Goal: Task Accomplishment & Management: Manage account settings

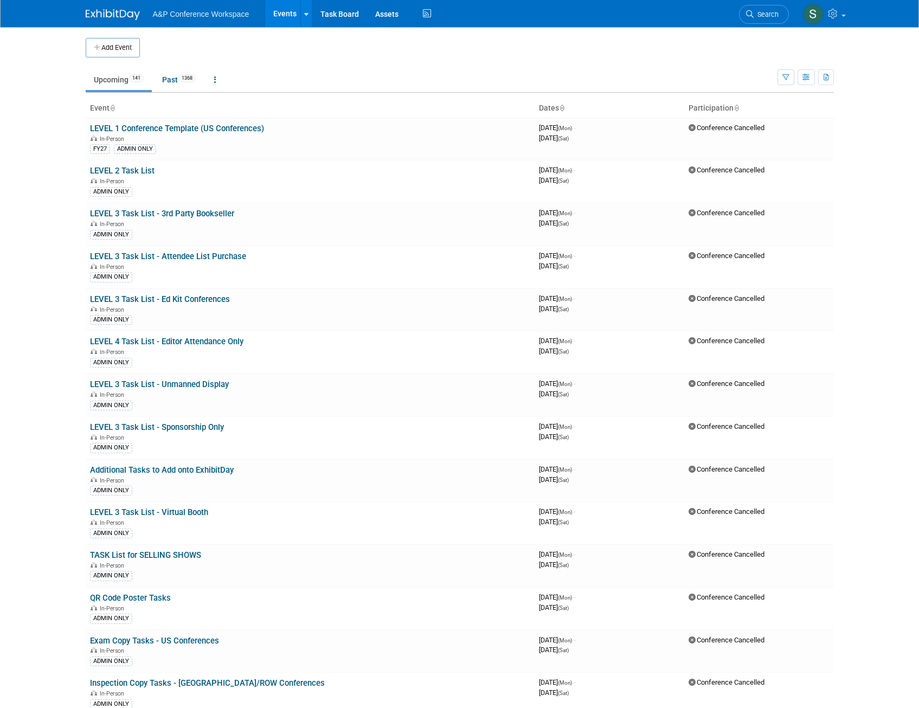
click at [739, 12] on link "Search" at bounding box center [764, 14] width 50 height 19
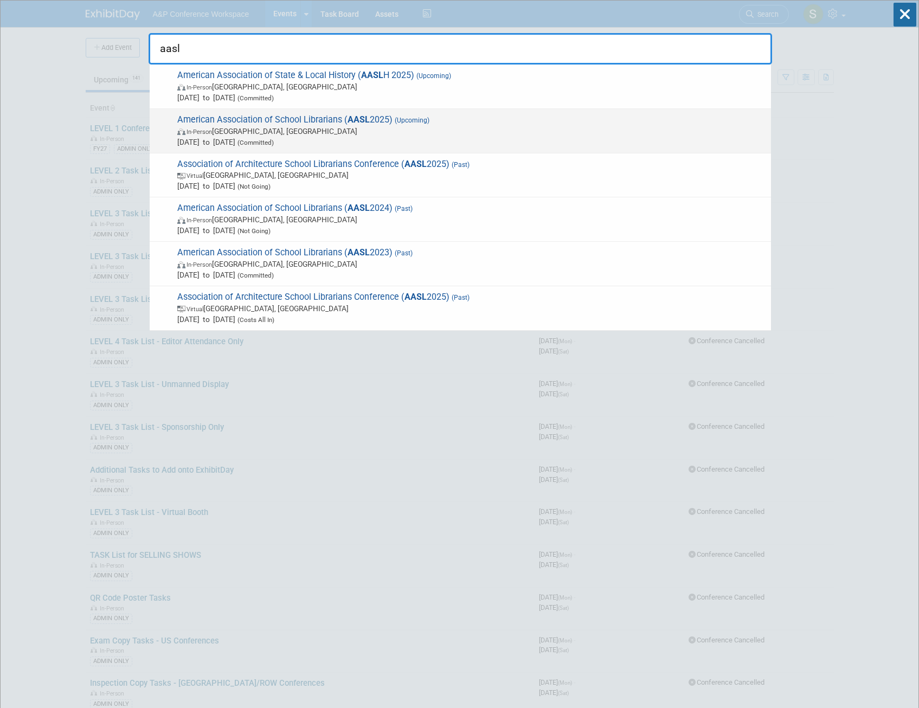
type input "aasl"
click at [473, 127] on span "In-Person St. Louis, MI" at bounding box center [471, 131] width 588 height 11
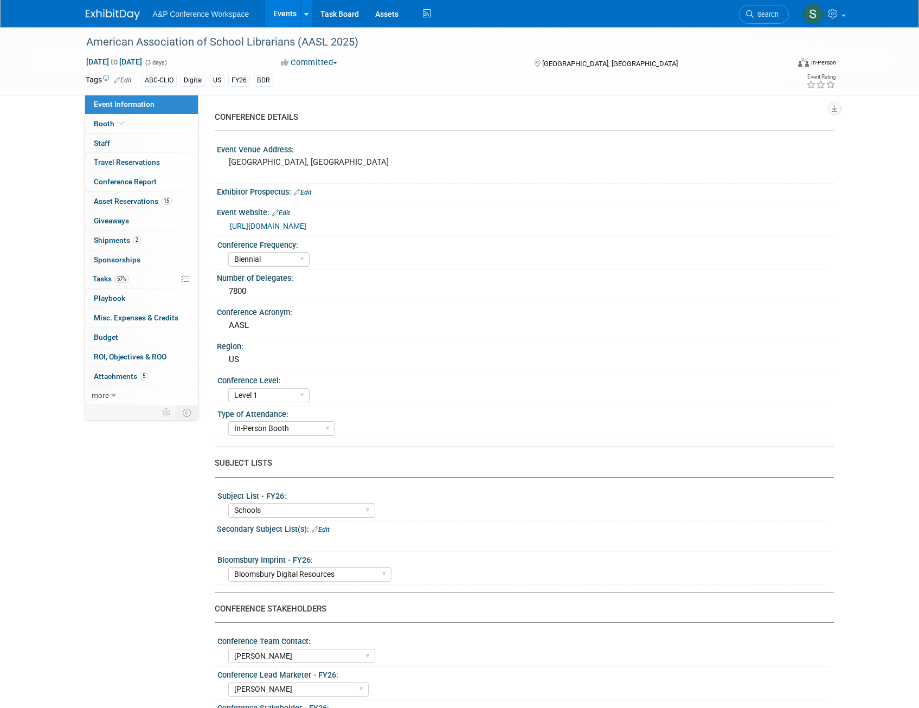
select select "Biennial"
select select "Level 1"
select select "In-Person Booth"
select select "Schools"
select select "Bloomsbury Digital Resources"
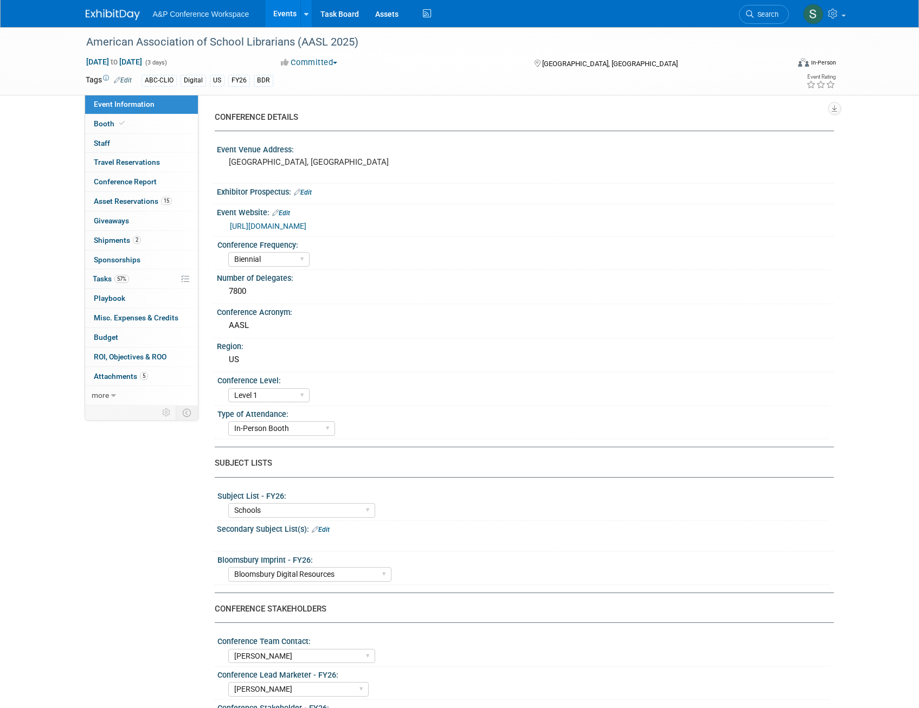
select select "[PERSON_NAME]"
select select "BDR Product Awareness and Trial Generation​"
click at [126, 375] on span "Attachments 5" at bounding box center [121, 376] width 54 height 9
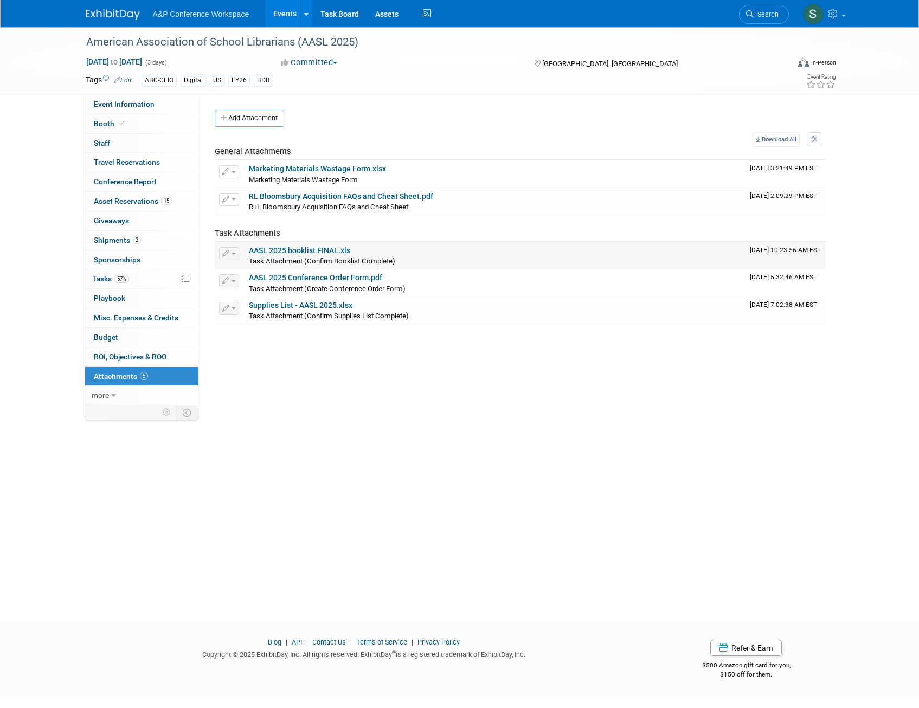
click at [327, 252] on link "AASL 2025 booklist FINAL.xls" at bounding box center [299, 250] width 101 height 9
click at [788, 10] on li "Search" at bounding box center [764, 13] width 50 height 27
click at [775, 11] on span "Search" at bounding box center [765, 14] width 25 height 8
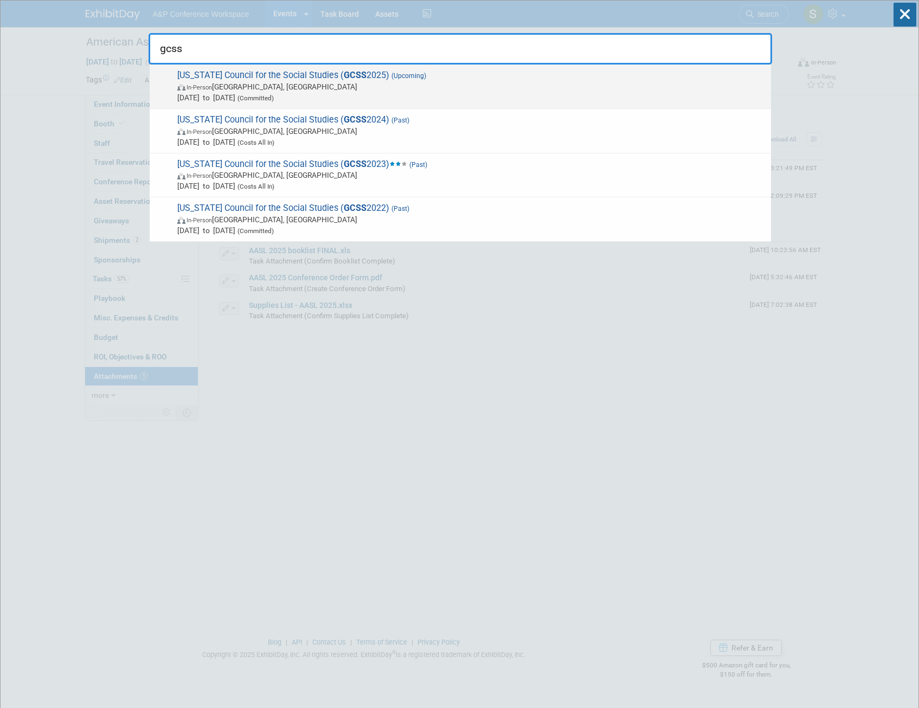
type input "gcss"
click at [344, 70] on strong "GCSS" at bounding box center [355, 75] width 23 height 10
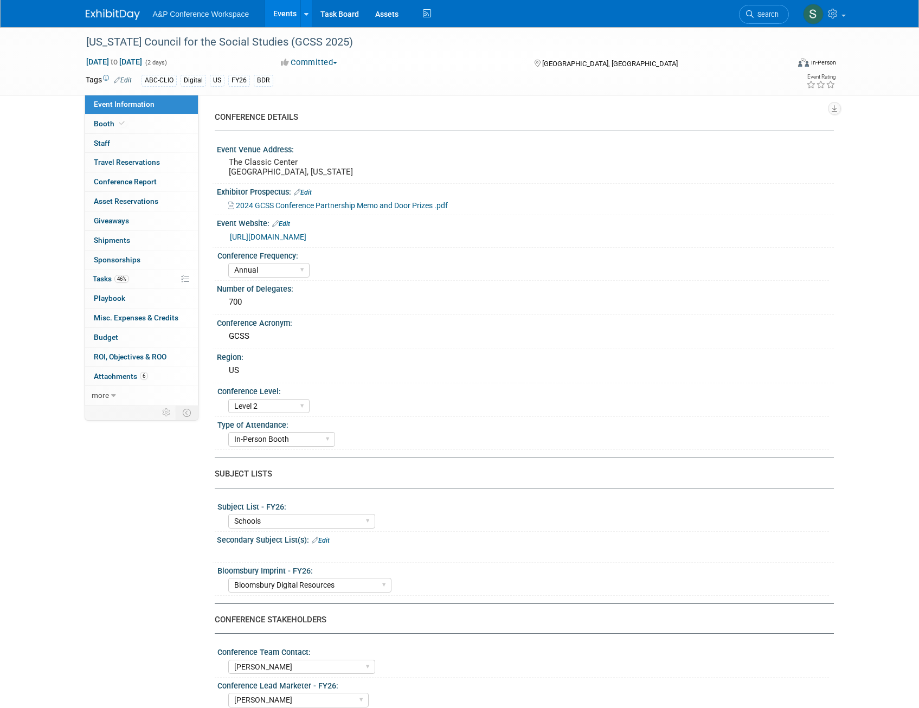
select select "Annual"
select select "Level 2"
select select "In-Person Booth"
select select "Schools"
select select "Bloomsbury Digital Resources"
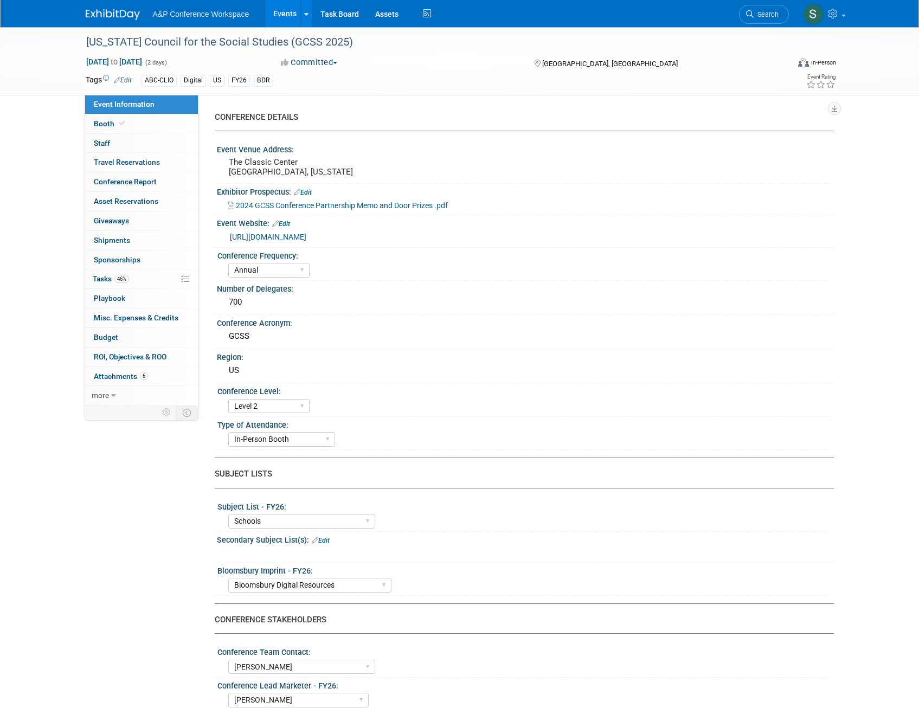
select select "[PERSON_NAME]"
select select "BDR Product Awareness and Trial Generation​"
click at [131, 283] on link "46% Tasks 46%" at bounding box center [141, 278] width 113 height 19
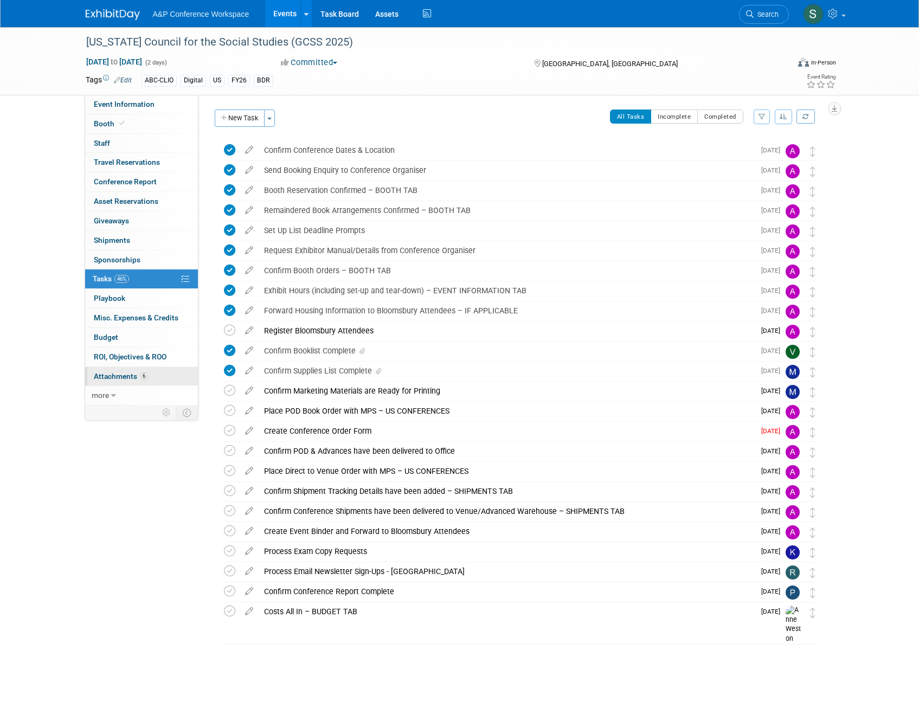
click at [137, 375] on span "Attachments 6" at bounding box center [121, 376] width 54 height 9
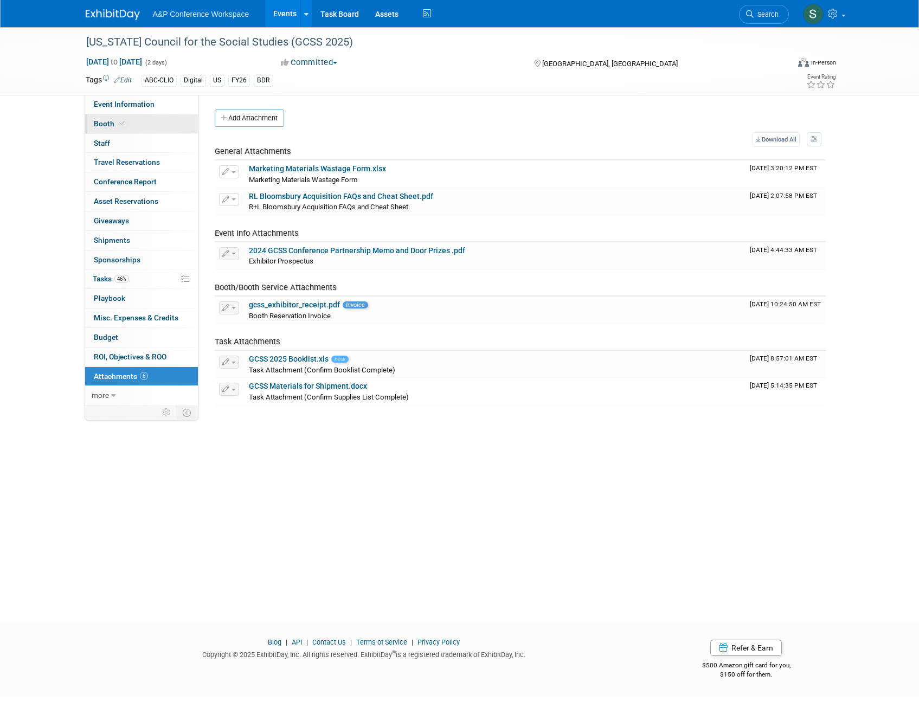
click at [113, 121] on span "Booth" at bounding box center [110, 123] width 33 height 9
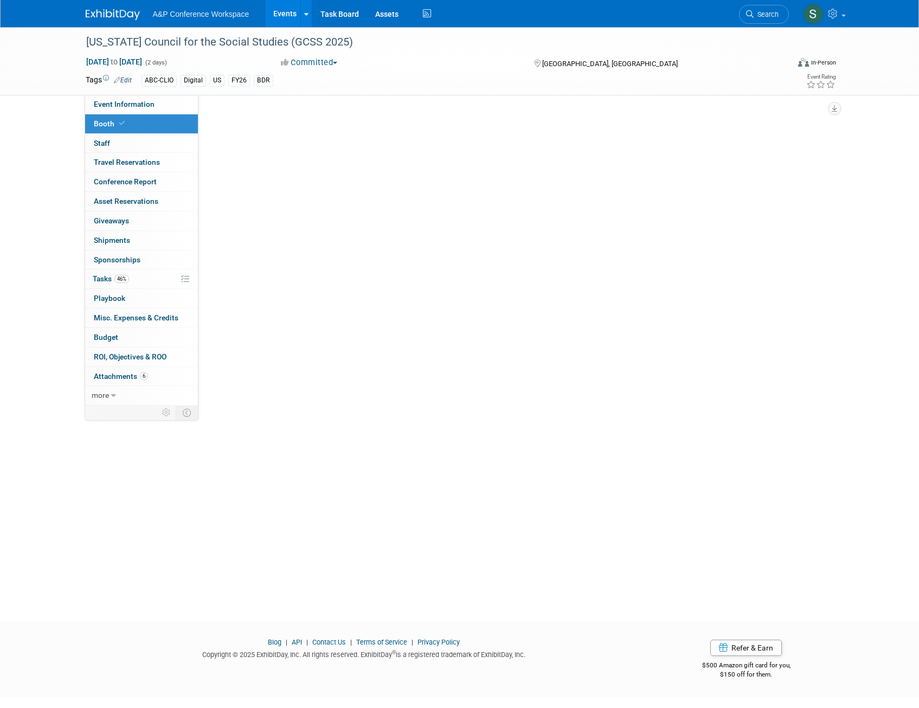
select select "CLDC - Digital/BDR"
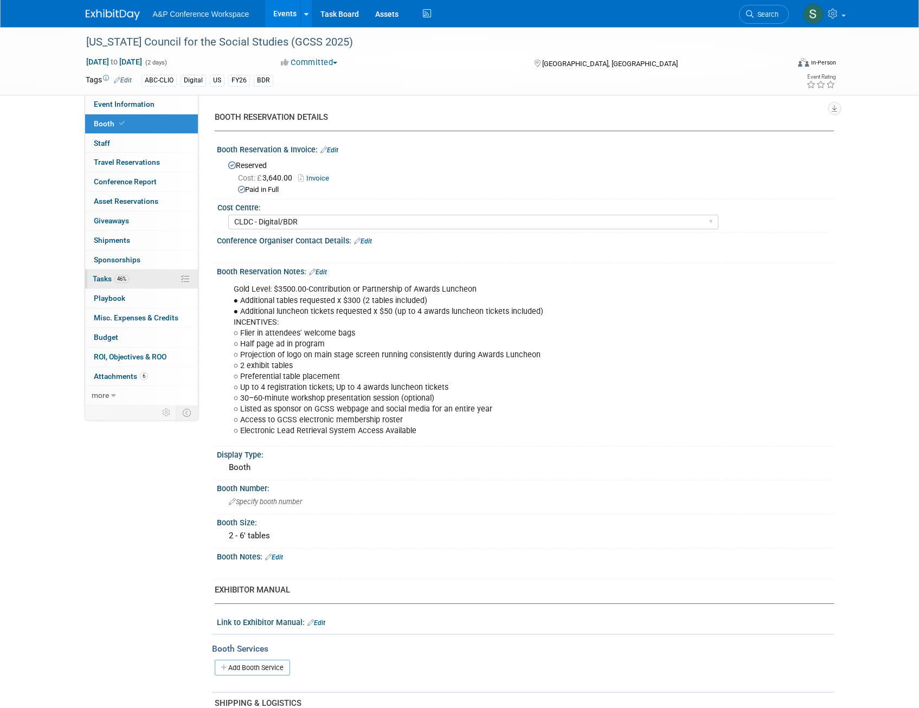
click at [110, 279] on span "Tasks 46%" at bounding box center [111, 278] width 36 height 9
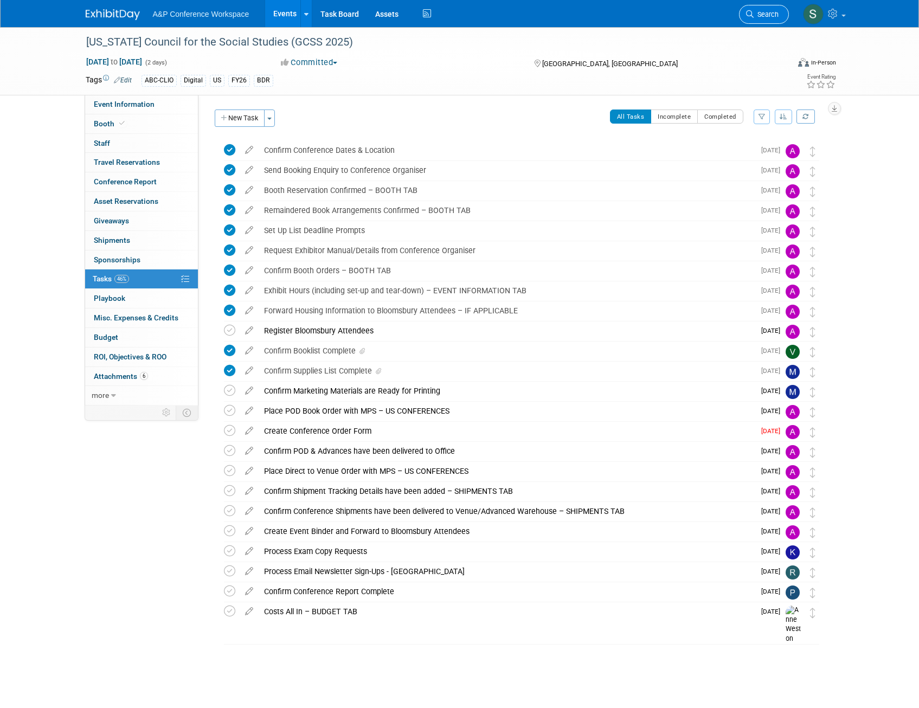
click at [775, 13] on span "Search" at bounding box center [765, 14] width 25 height 8
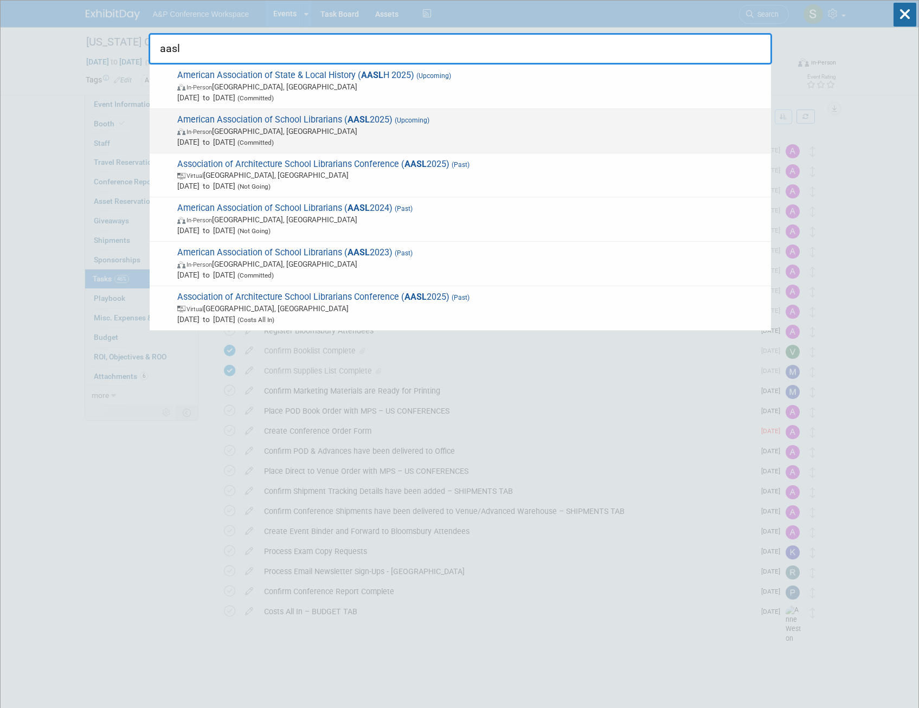
type input "aasl"
click at [433, 133] on span "In-Person St. Louis, MI" at bounding box center [471, 131] width 588 height 11
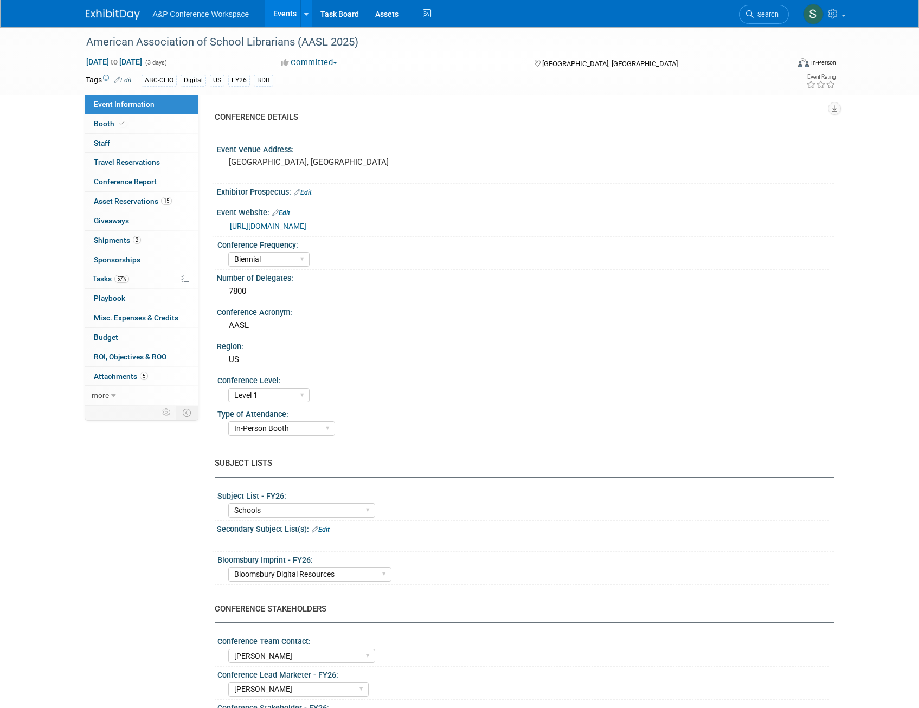
select select "Biennial"
select select "Level 1"
select select "In-Person Booth"
select select "Schools"
select select "Bloomsbury Digital Resources"
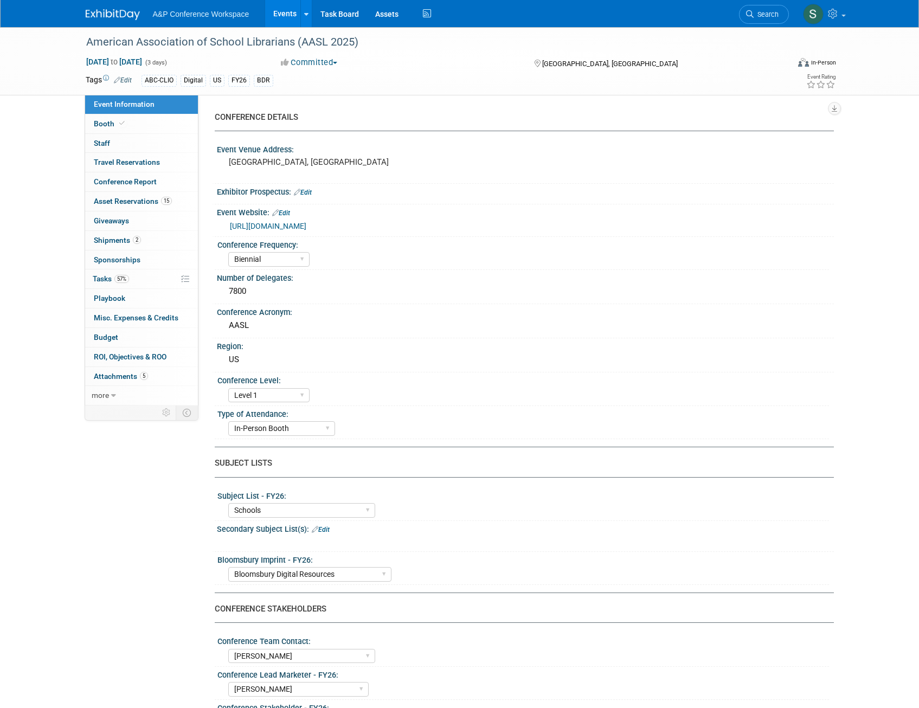
select select "[PERSON_NAME]"
select select "BDR Product Awareness and Trial Generation​"
click at [119, 376] on span "Attachments 5" at bounding box center [121, 376] width 54 height 9
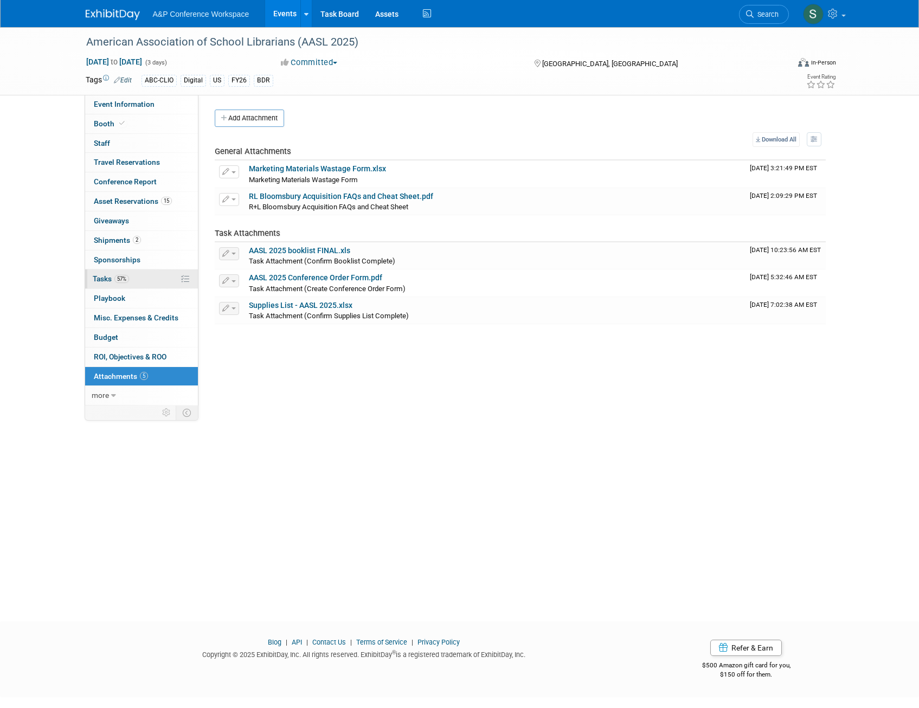
click at [98, 279] on span "Tasks 57%" at bounding box center [111, 278] width 36 height 9
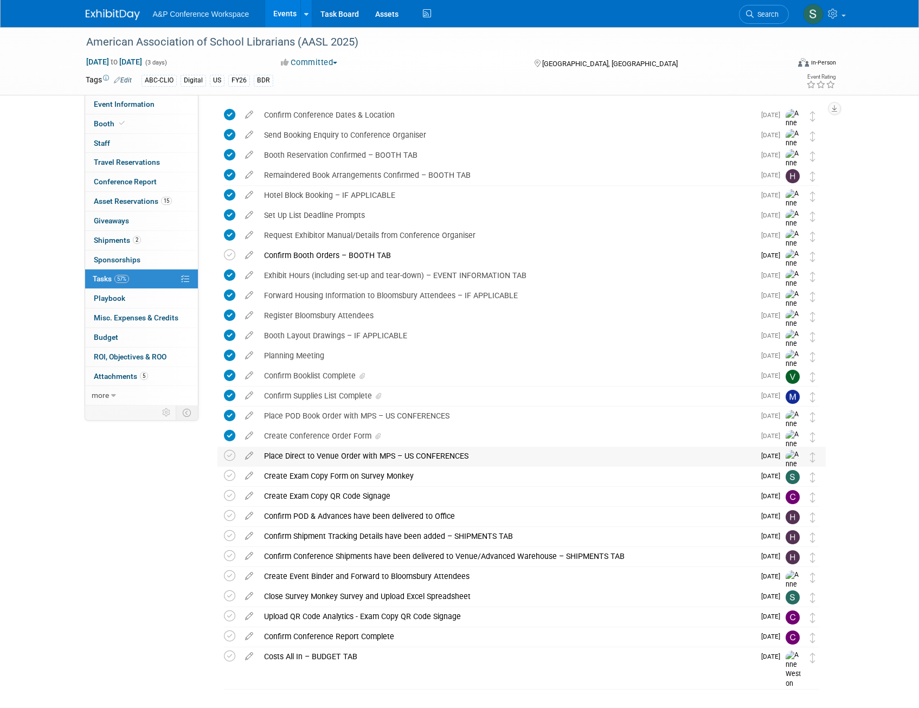
scroll to position [61, 0]
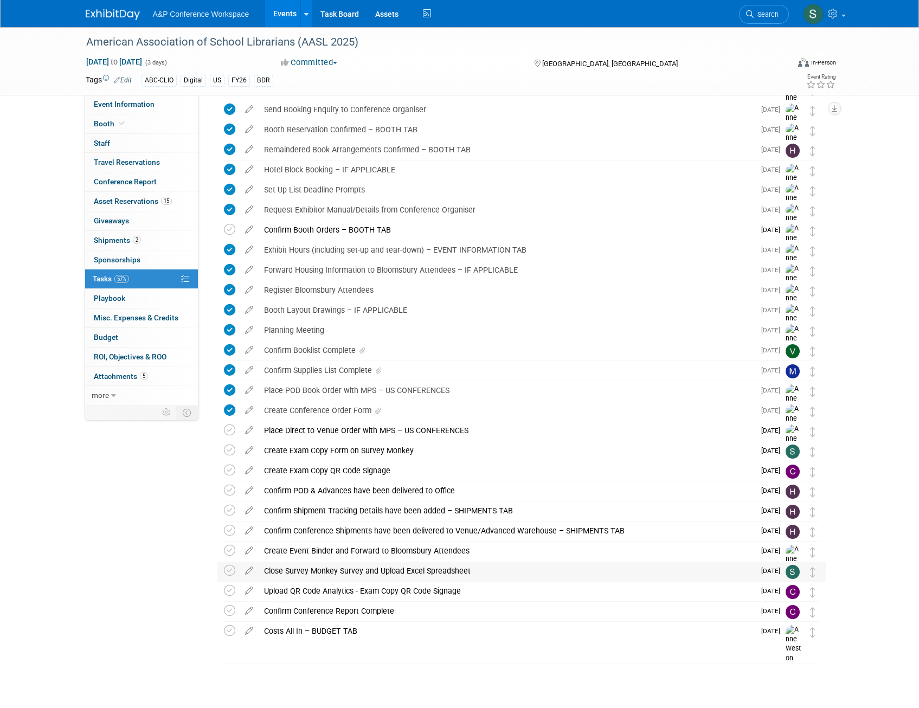
click at [354, 567] on div "Close Survey Monkey Survey and Upload Excel Spreadsheet" at bounding box center [507, 571] width 496 height 18
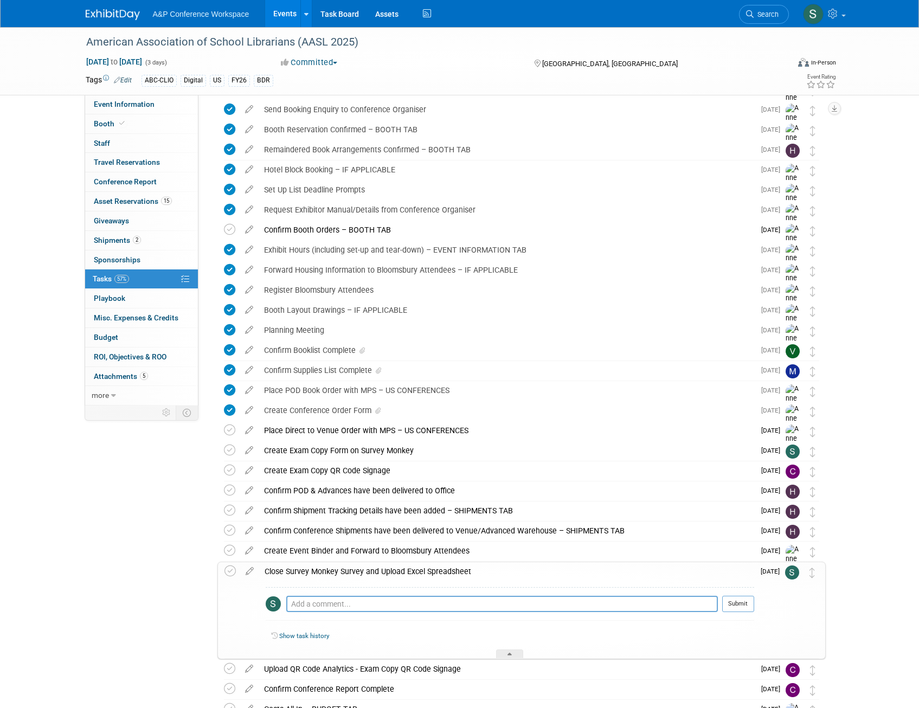
click at [385, 572] on div "Close Survey Monkey Survey and Upload Excel Spreadsheet" at bounding box center [506, 571] width 495 height 18
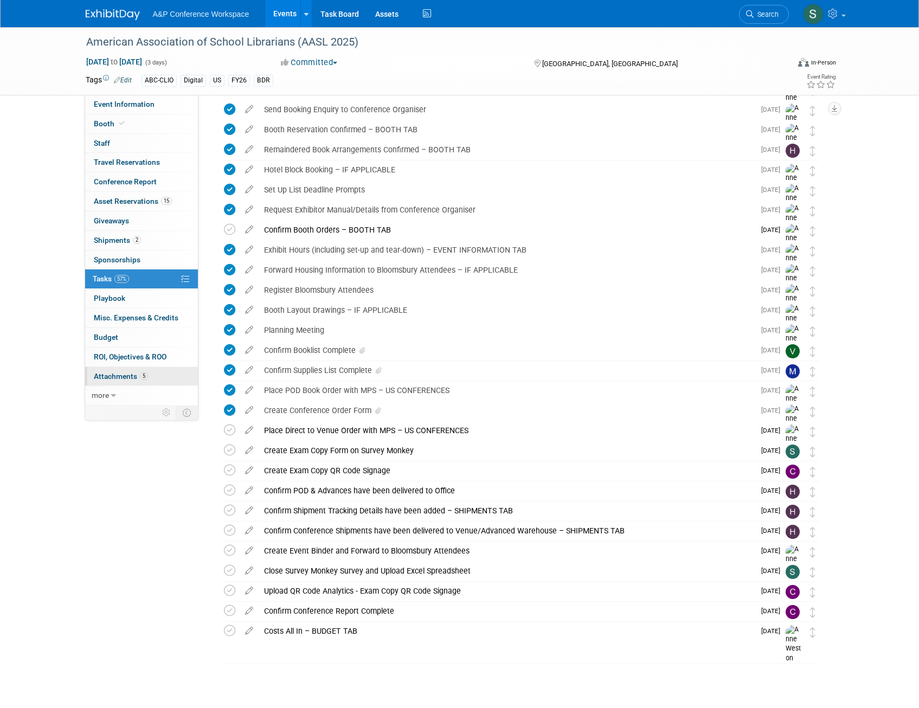
click at [115, 382] on link "5 Attachments 5" at bounding box center [141, 376] width 113 height 19
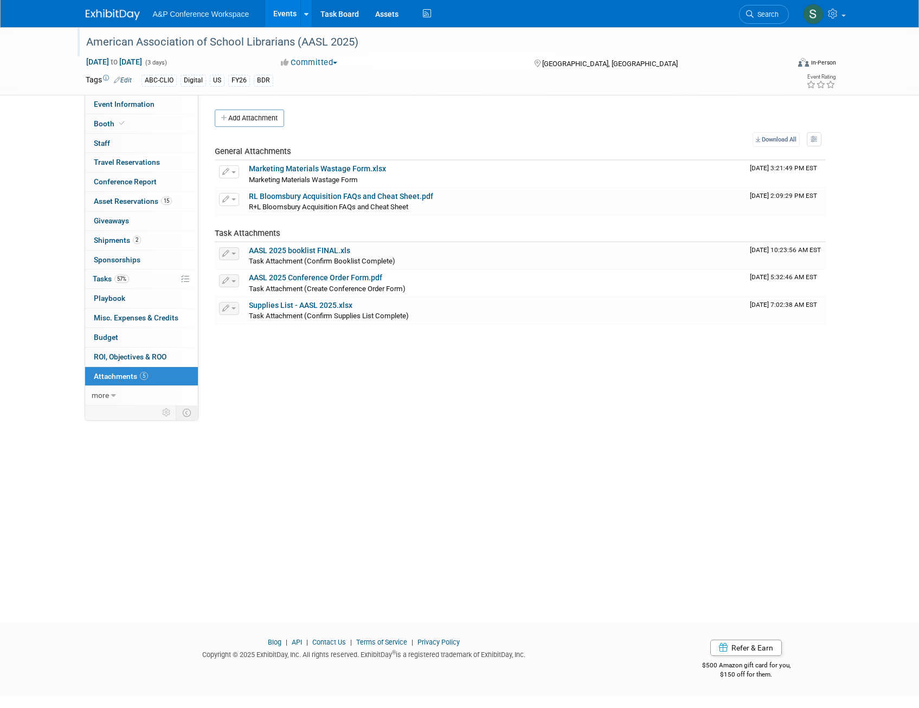
drag, startPoint x: 85, startPoint y: 41, endPoint x: 355, endPoint y: 43, distance: 270.5
click at [355, 43] on div "American Association of School Librarians (AASL 2025)" at bounding box center [427, 43] width 690 height 20
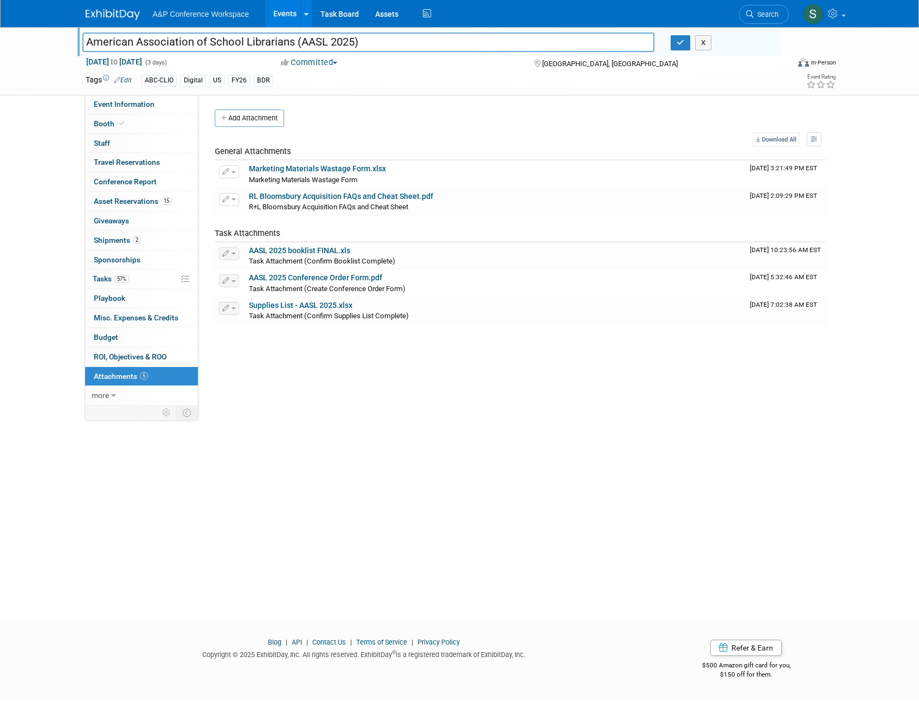
click at [241, 40] on input "American Association of School Librarians (AASL 2025)" at bounding box center [368, 42] width 572 height 19
type input "American Association of School Librarians (AASL 2025)"
click at [128, 100] on span "Event Information" at bounding box center [124, 104] width 61 height 9
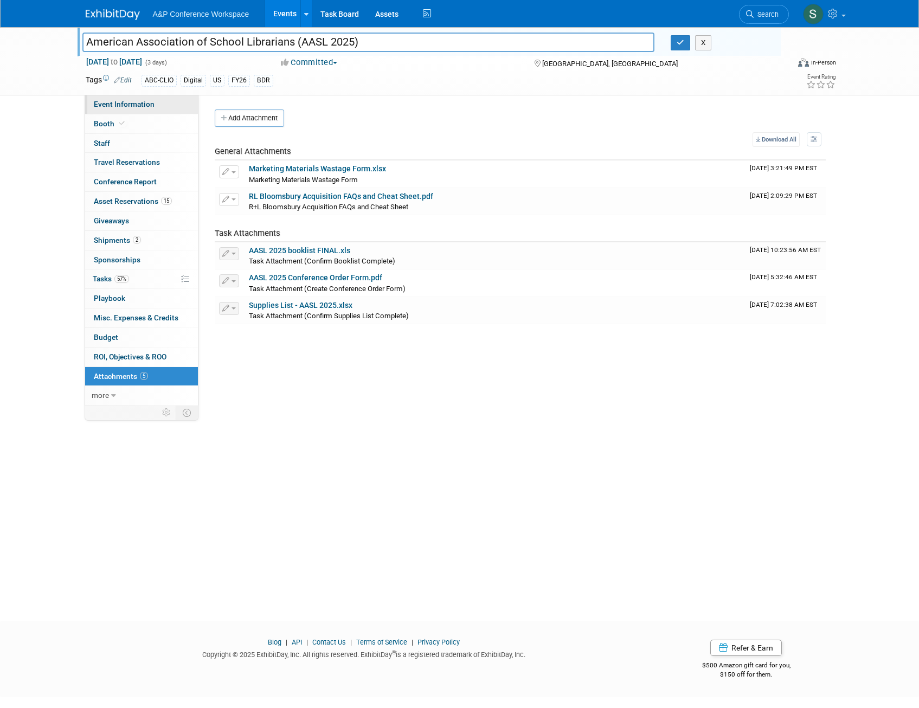
select select "Biennial"
select select "Level 1"
select select "In-Person Booth"
select select "Schools"
select select "Bloomsbury Digital Resources"
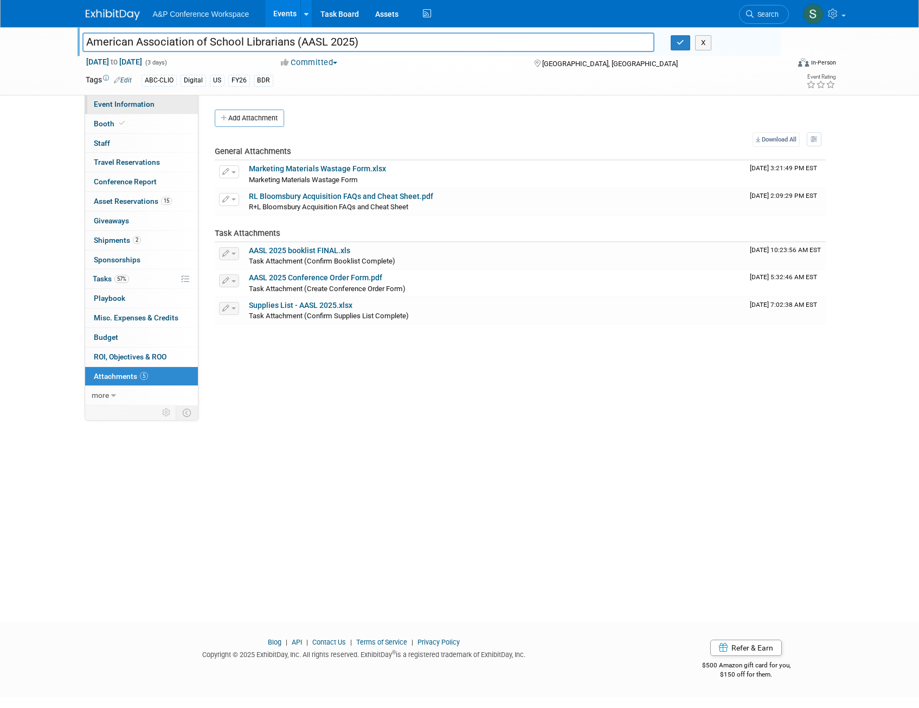
select select "[PERSON_NAME]"
select select "BDR Product Awareness and Trial Generation​"
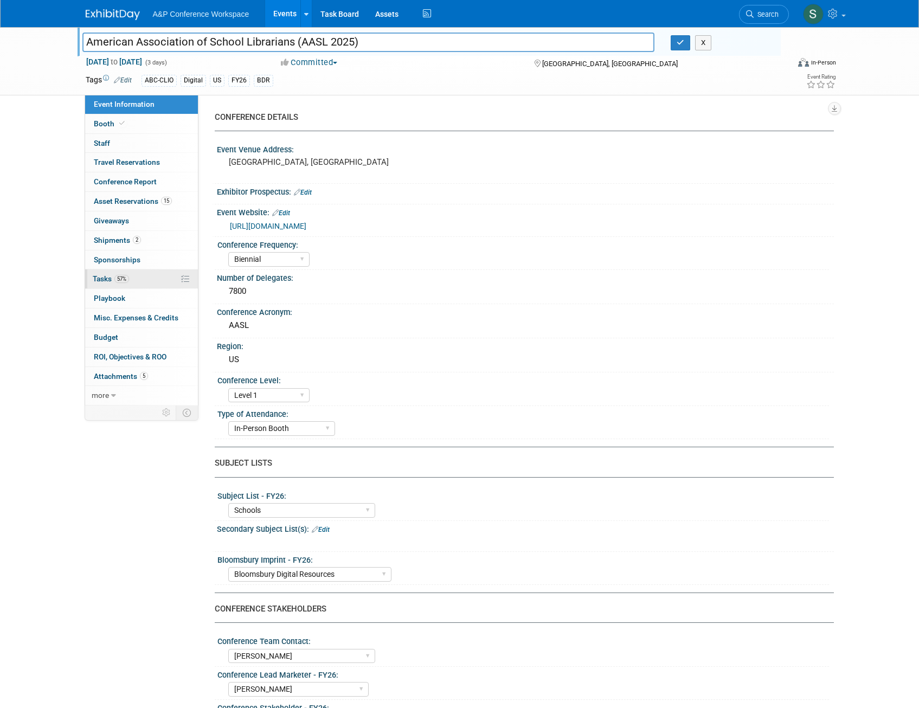
click at [106, 276] on span "Tasks 57%" at bounding box center [111, 278] width 36 height 9
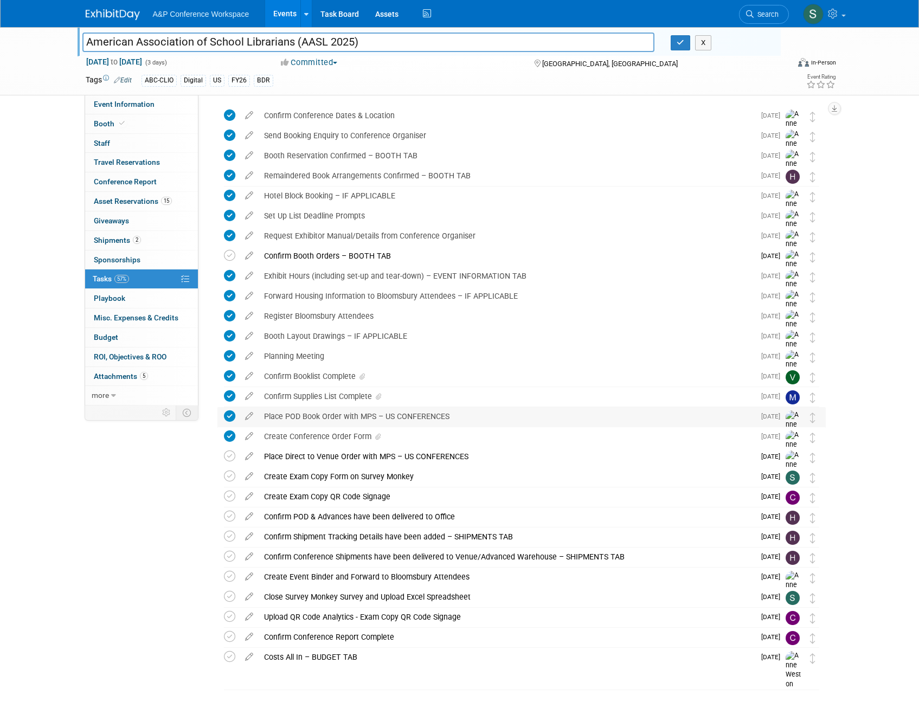
scroll to position [54, 0]
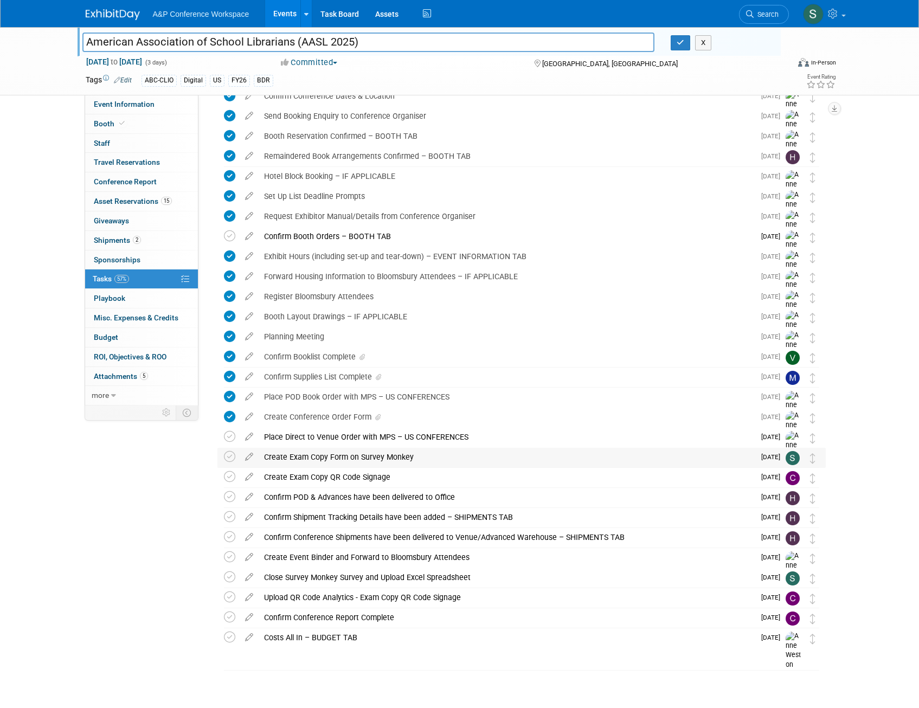
click at [310, 455] on div "Create Exam Copy Form on Survey Monkey" at bounding box center [507, 457] width 496 height 18
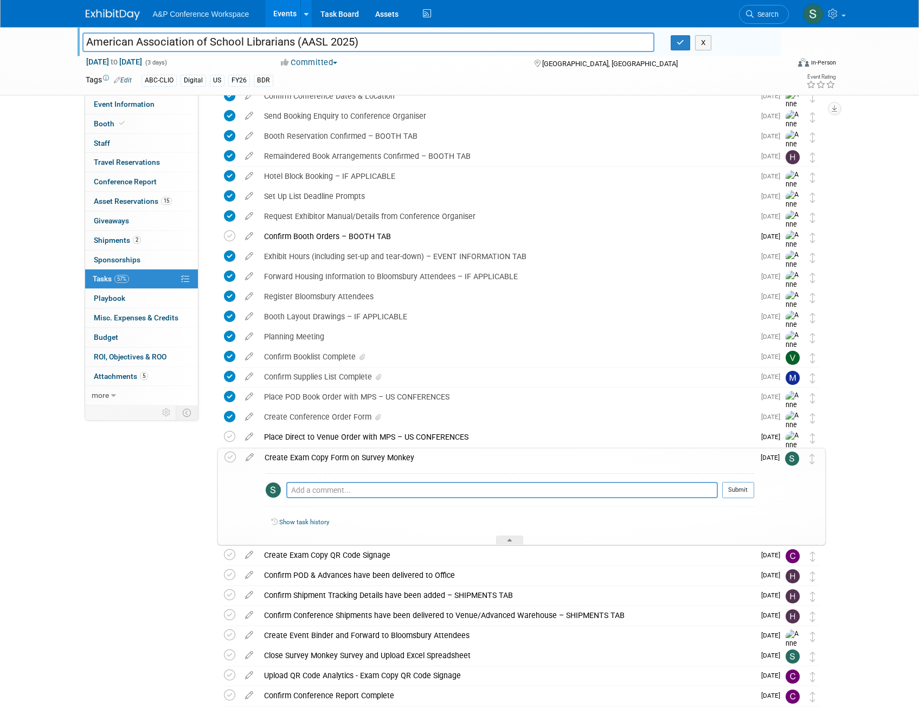
click at [310, 455] on div "Create Exam Copy Form on Survey Monkey" at bounding box center [506, 457] width 495 height 18
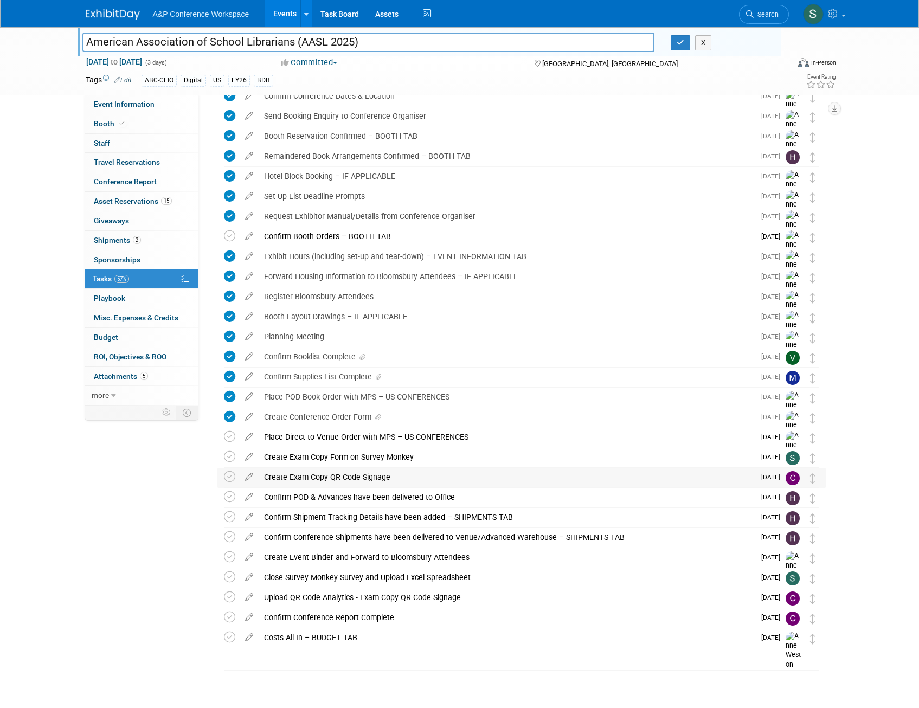
click at [320, 472] on div "Create Exam Copy QR Code Signage" at bounding box center [507, 477] width 496 height 18
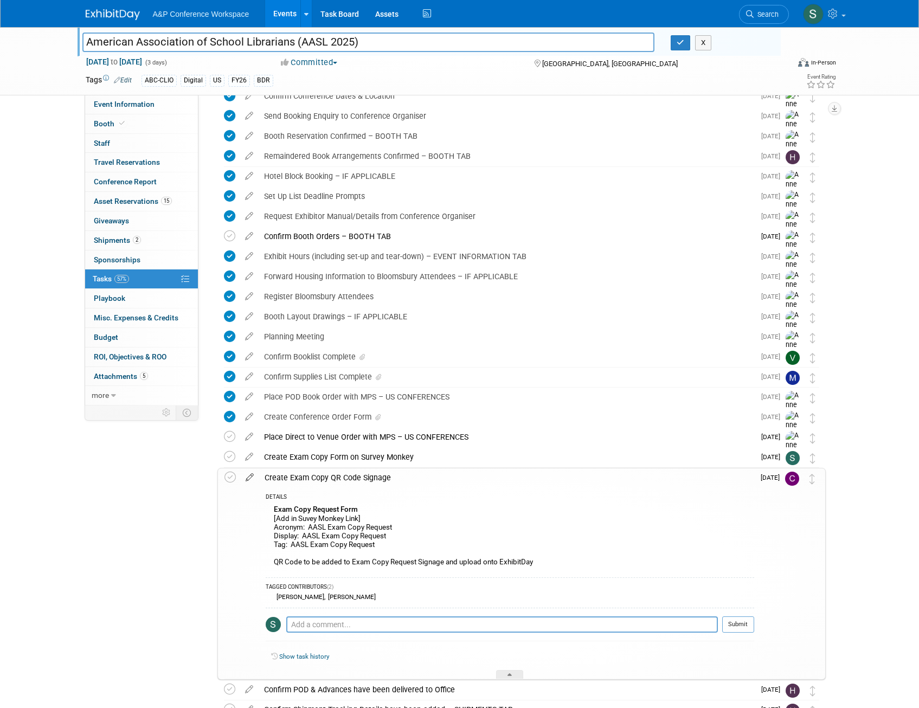
click at [250, 479] on icon at bounding box center [249, 475] width 19 height 14
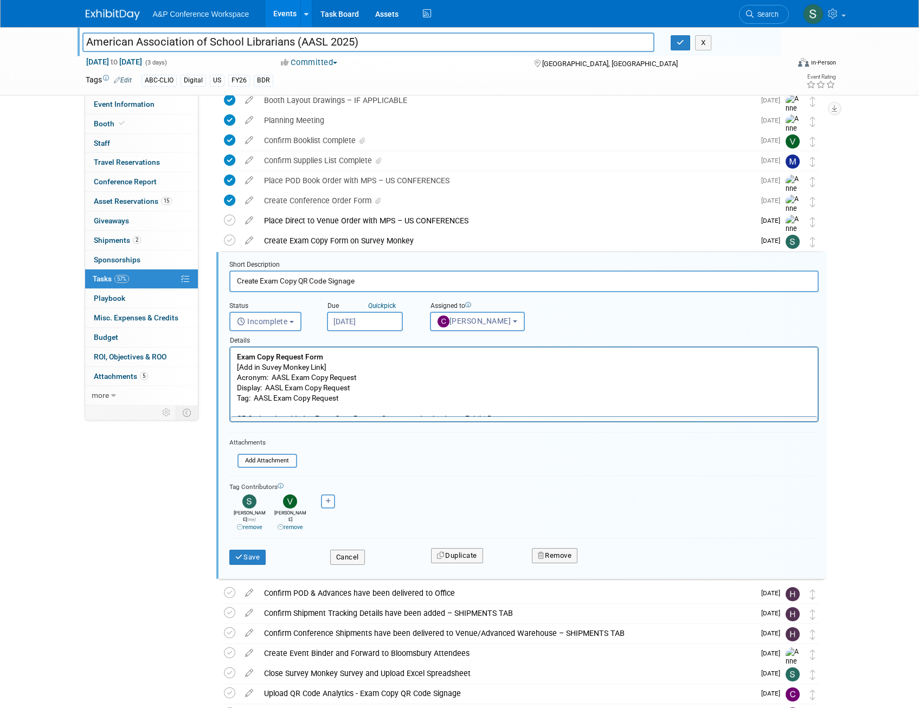
scroll to position [364, 0]
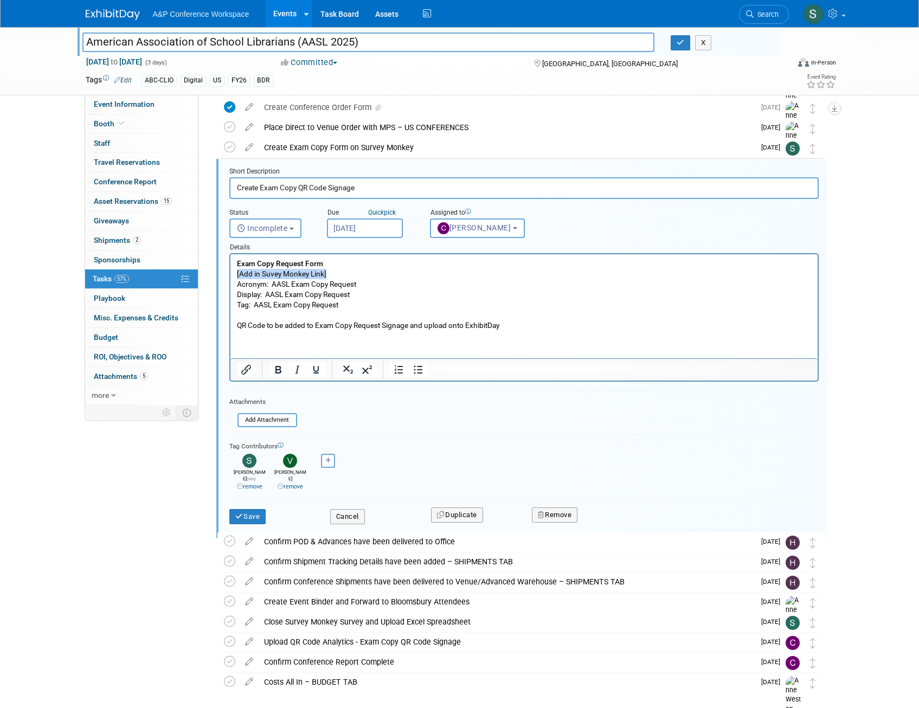
drag, startPoint x: 329, startPoint y: 272, endPoint x: 234, endPoint y: 276, distance: 95.5
click at [234, 276] on html "Exam Copy Request Form [Add in Suvey Monkey Link] Acronym: AASL Exam Copy Reque…" at bounding box center [523, 292] width 587 height 77
click at [248, 509] on button "Save" at bounding box center [247, 516] width 37 height 15
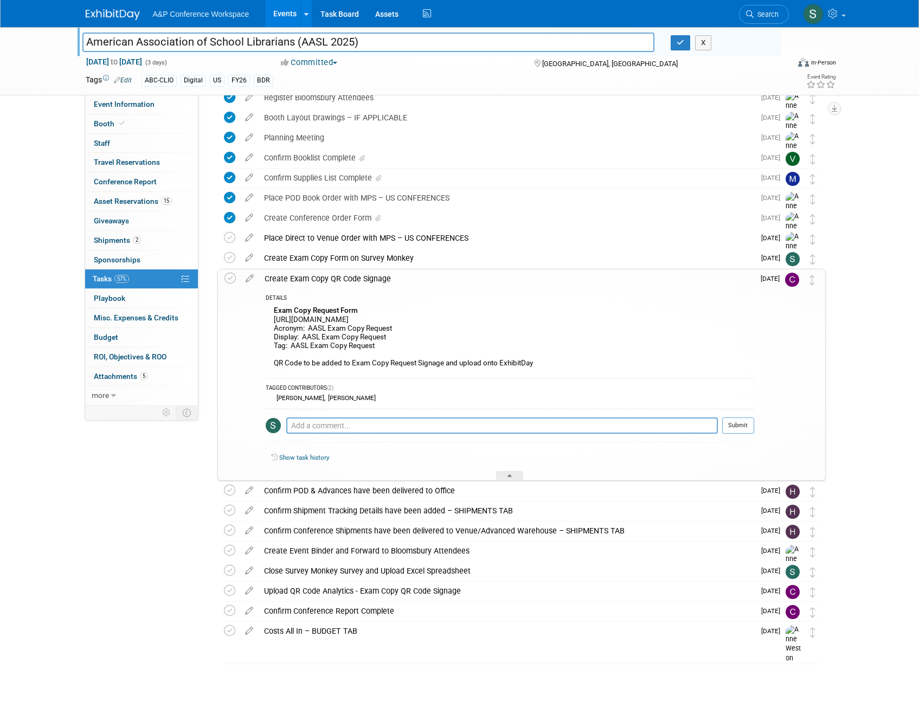
scroll to position [253, 0]
click at [337, 260] on div "Create Exam Copy Form on Survey Monkey" at bounding box center [507, 258] width 496 height 18
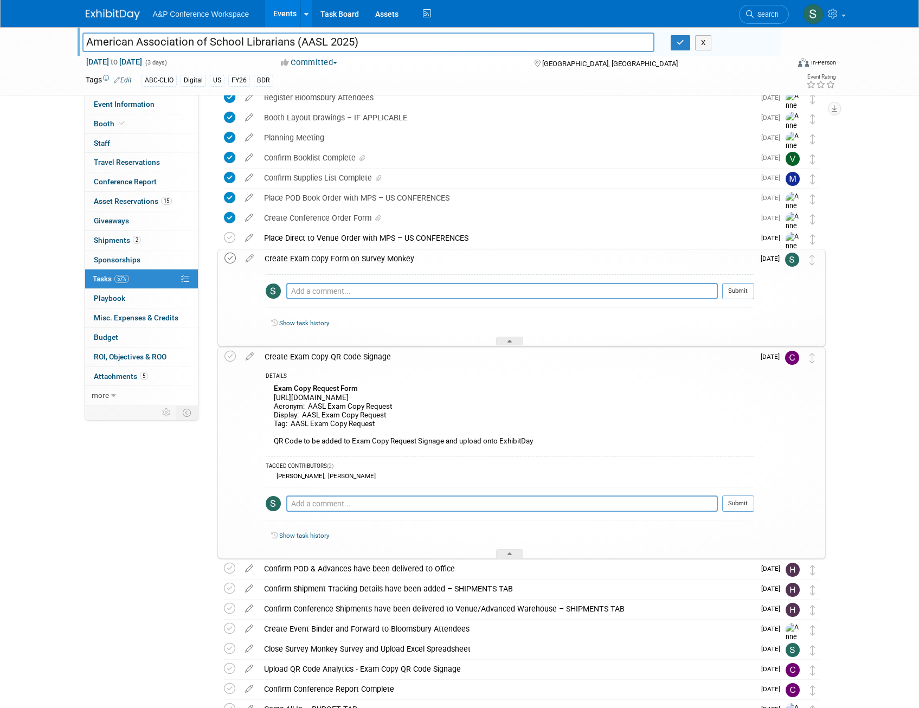
click at [230, 260] on icon at bounding box center [229, 258] width 11 height 11
click at [374, 261] on div "Create Exam Copy Form on Survey Monkey" at bounding box center [506, 258] width 495 height 18
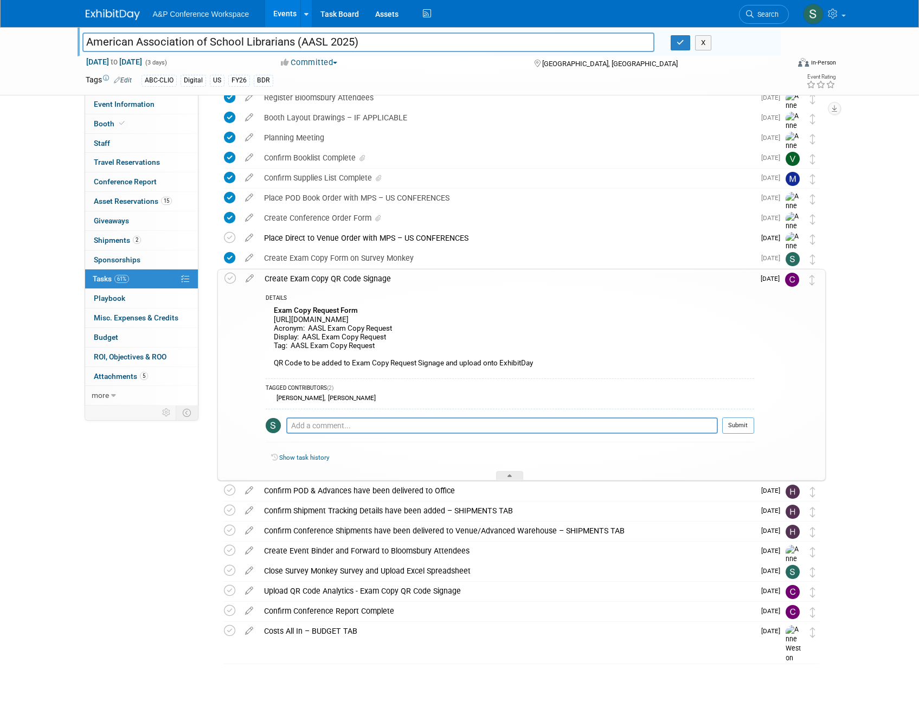
click at [377, 275] on div "Create Exam Copy QR Code Signage" at bounding box center [506, 278] width 495 height 18
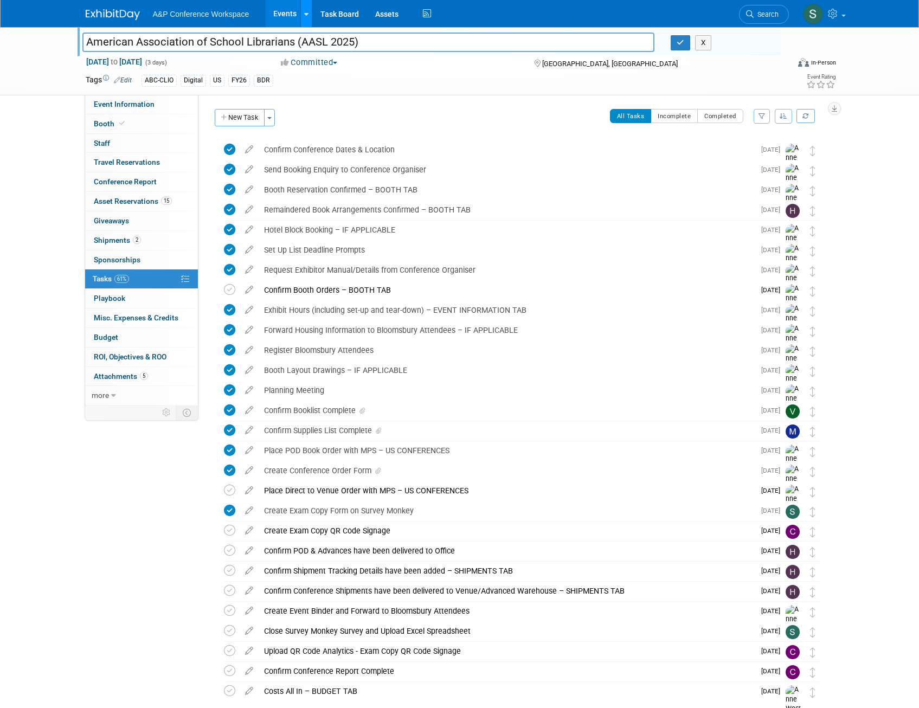
scroll to position [0, 0]
click at [122, 106] on span "Event Information" at bounding box center [124, 104] width 61 height 9
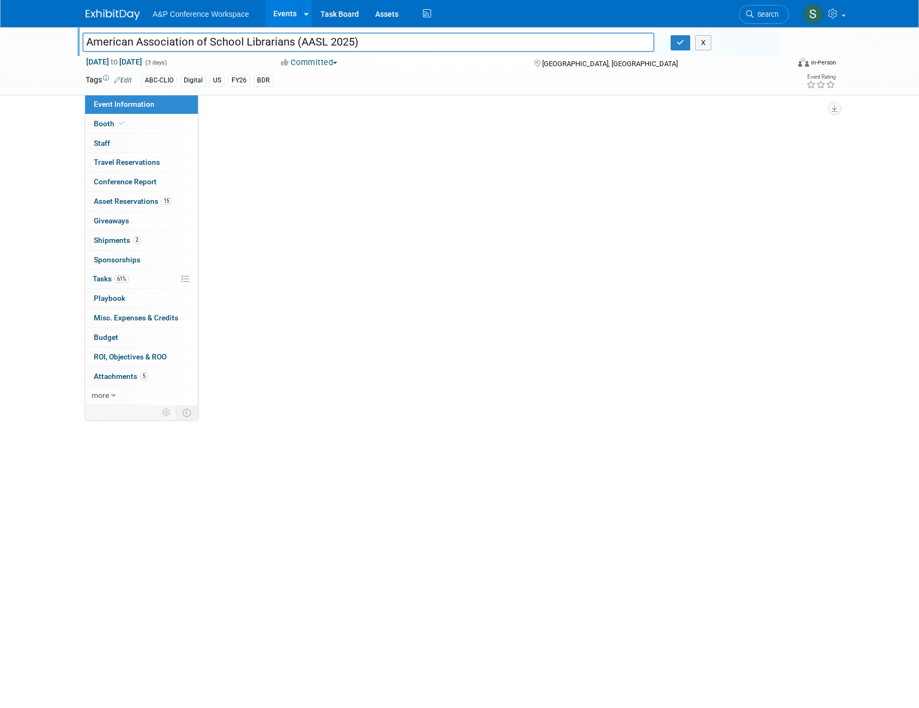
select select "Biennial"
select select "Level 1"
select select "In-Person Booth"
select select "Schools"
select select "Bloomsbury Digital Resources"
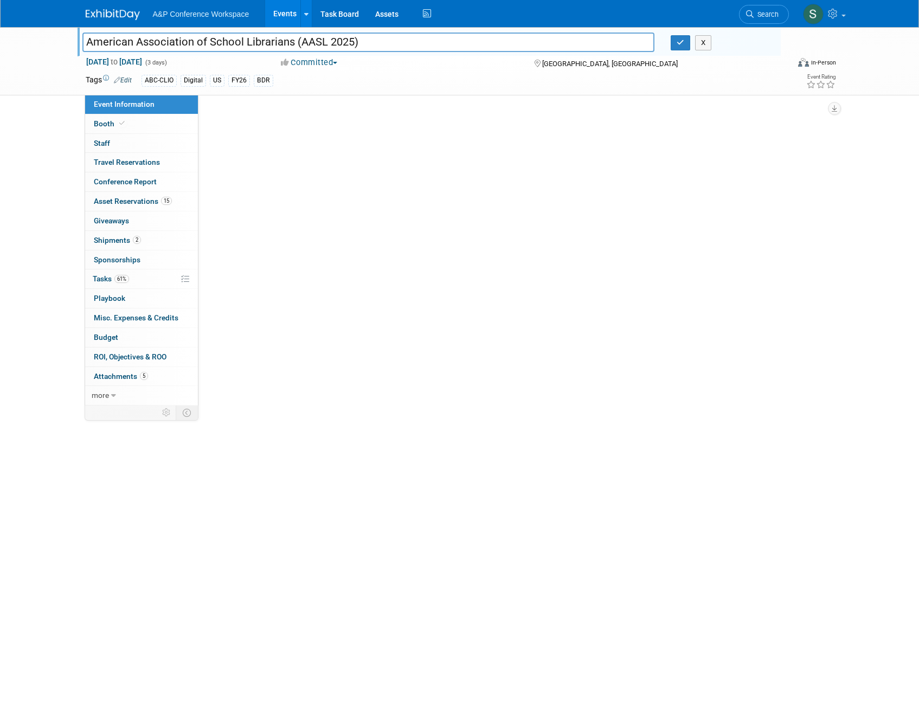
select select "[PERSON_NAME]"
select select "BDR Product Awareness and Trial Generation​"
